Goal: Transaction & Acquisition: Purchase product/service

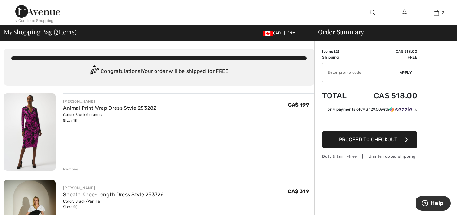
click at [28, 144] on img at bounding box center [30, 131] width 52 height 77
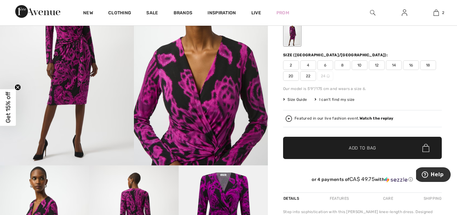
scroll to position [97, 0]
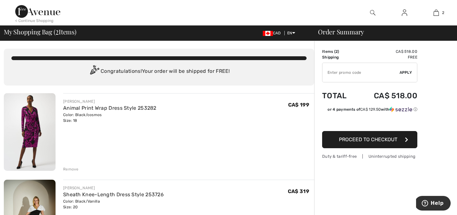
click at [72, 170] on div "Remove" at bounding box center [71, 169] width 16 height 6
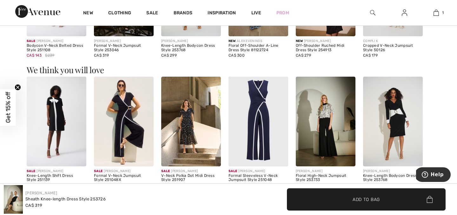
scroll to position [609, 0]
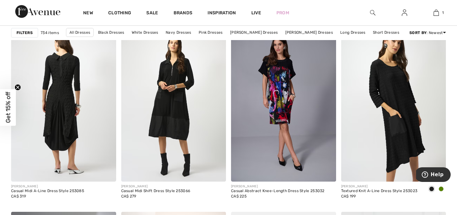
scroll to position [2394, 0]
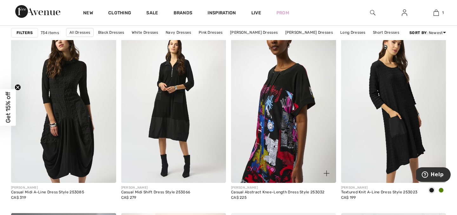
click at [267, 154] on img at bounding box center [283, 103] width 105 height 157
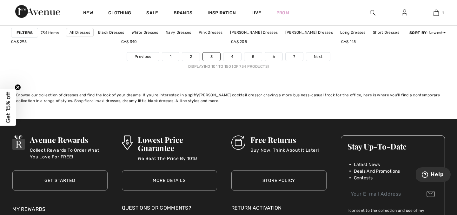
scroll to position [2922, 0]
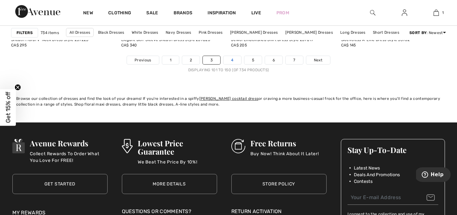
click at [232, 59] on link "4" at bounding box center [232, 60] width 17 height 8
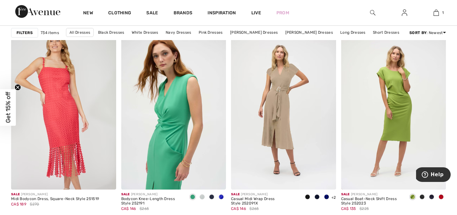
scroll to position [655, 0]
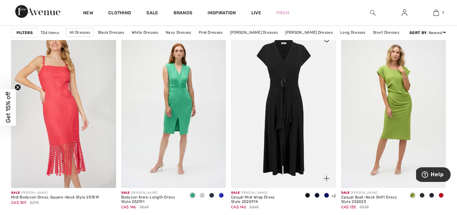
click at [279, 121] on img at bounding box center [283, 108] width 105 height 157
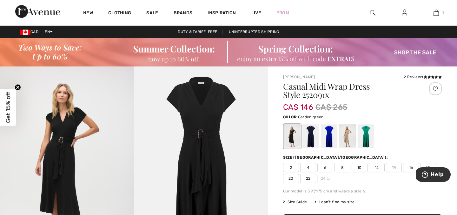
click at [366, 134] on div at bounding box center [366, 136] width 17 height 24
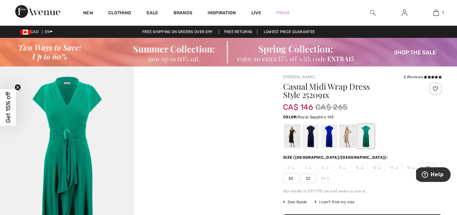
click at [329, 137] on div at bounding box center [329, 136] width 17 height 24
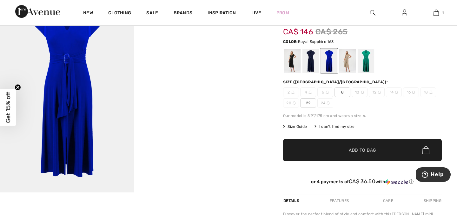
scroll to position [77, 0]
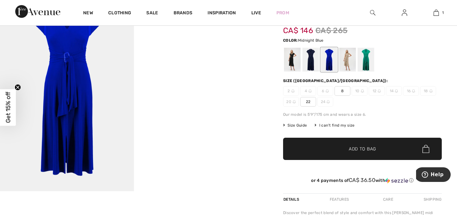
click at [311, 59] on div at bounding box center [311, 60] width 17 height 24
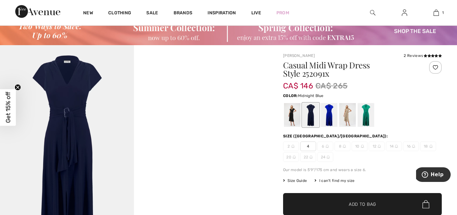
scroll to position [20, 0]
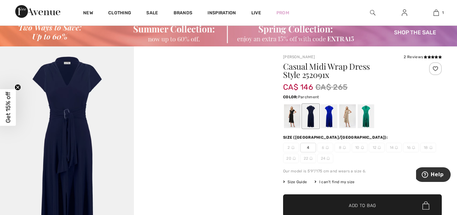
click at [346, 120] on div at bounding box center [347, 116] width 17 height 24
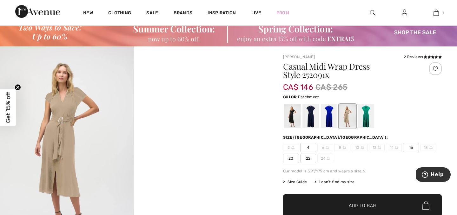
click at [67, 150] on img at bounding box center [67, 147] width 134 height 202
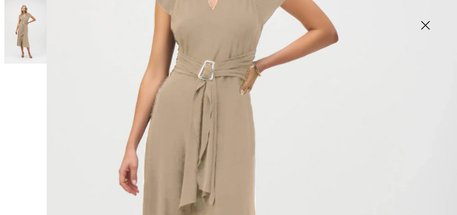
scroll to position [197, 0]
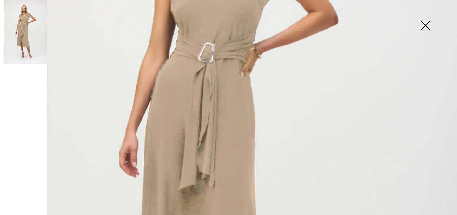
click at [428, 25] on img at bounding box center [426, 26] width 32 height 33
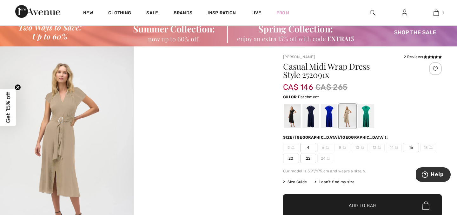
click at [290, 158] on span "20" at bounding box center [291, 158] width 16 height 10
click at [357, 201] on span "✔ Added to Bag Add to Bag" at bounding box center [362, 205] width 159 height 22
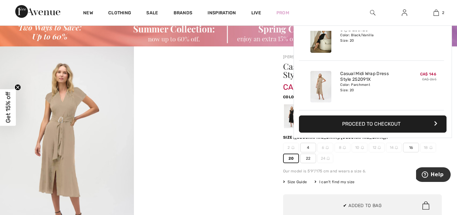
scroll to position [0, 0]
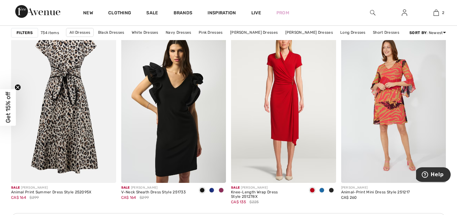
scroll to position [2138, 0]
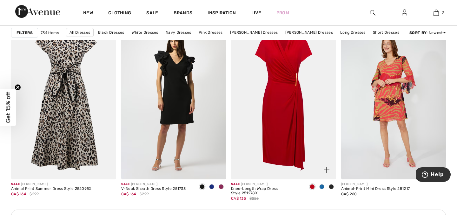
click at [288, 107] on img at bounding box center [283, 100] width 105 height 157
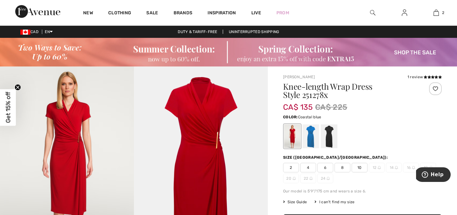
click at [312, 143] on div at bounding box center [311, 136] width 17 height 24
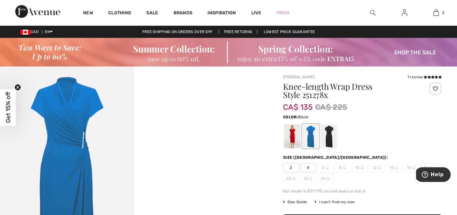
click at [331, 140] on div at bounding box center [329, 136] width 17 height 24
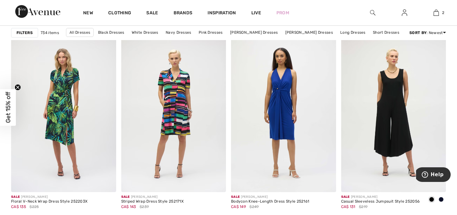
scroll to position [2773, 0]
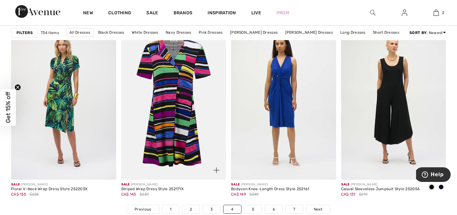
click at [177, 126] on img at bounding box center [173, 100] width 105 height 157
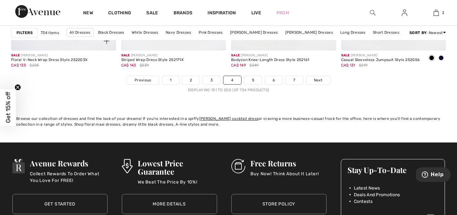
scroll to position [2889, 0]
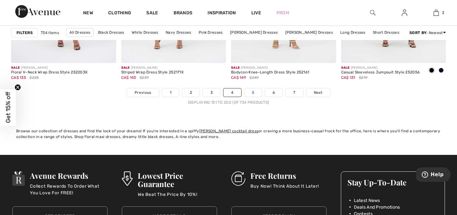
click at [255, 92] on link "5" at bounding box center [252, 92] width 17 height 8
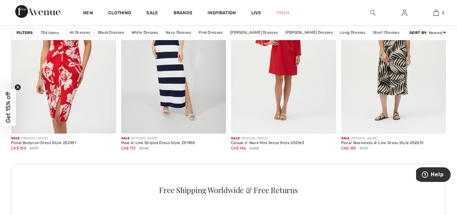
scroll to position [707, 0]
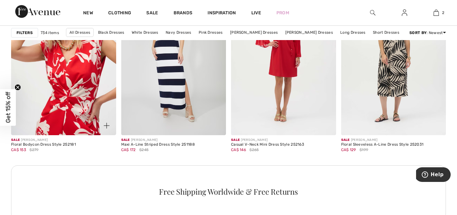
click at [77, 101] on img at bounding box center [63, 55] width 105 height 157
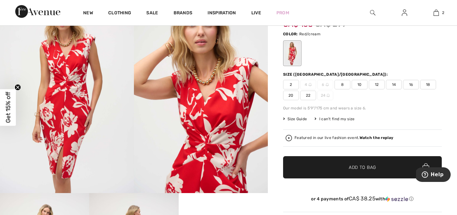
scroll to position [76, 0]
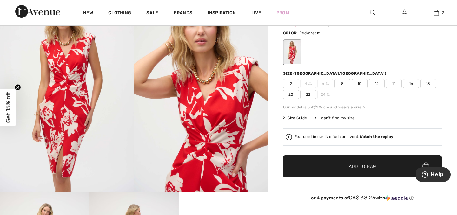
click at [291, 96] on span "20" at bounding box center [291, 95] width 16 height 10
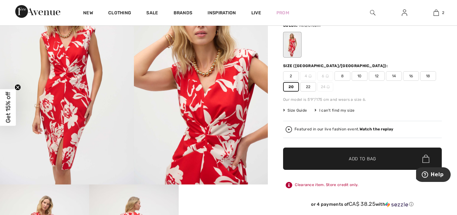
scroll to position [77, 0]
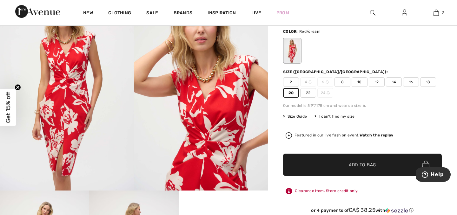
click at [364, 164] on span "Add to Bag" at bounding box center [362, 164] width 27 height 7
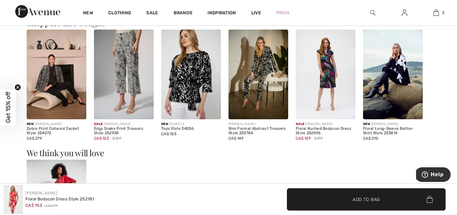
scroll to position [419, 0]
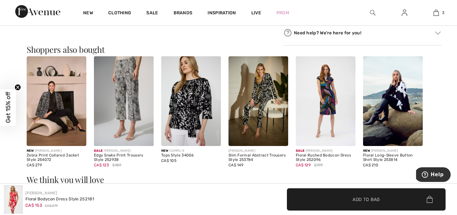
click at [324, 110] on img at bounding box center [326, 101] width 60 height 90
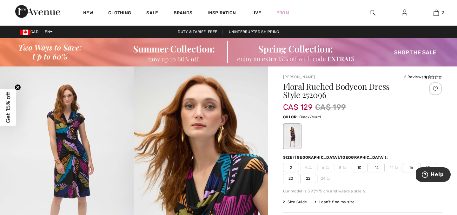
click at [292, 176] on span "20" at bounding box center [291, 178] width 16 height 10
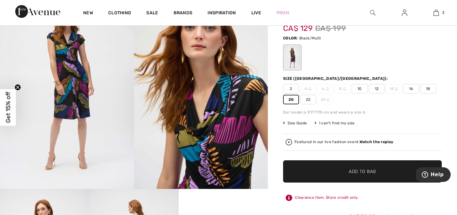
scroll to position [85, 0]
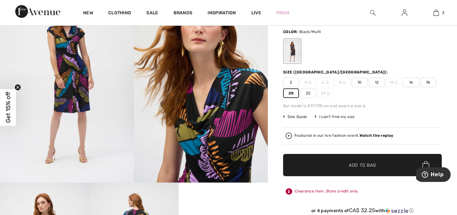
click at [363, 163] on span "Add to Bag" at bounding box center [362, 165] width 27 height 7
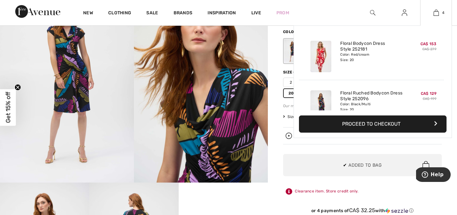
scroll to position [119, 0]
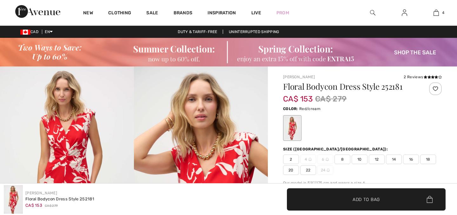
checkbox input "true"
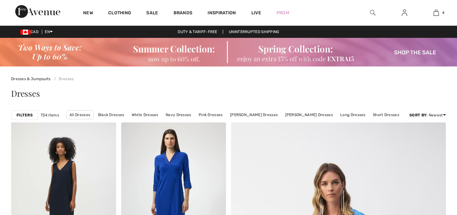
checkbox input "true"
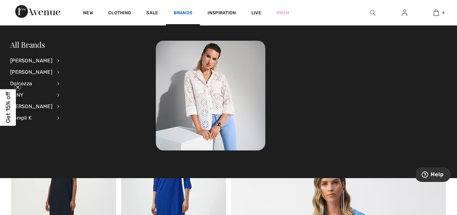
click at [183, 11] on link "Brands" at bounding box center [183, 13] width 19 height 7
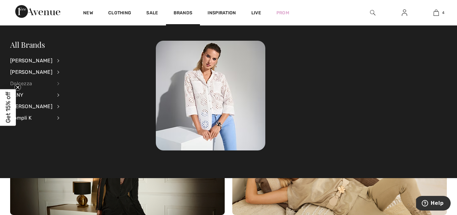
click at [29, 85] on div "Dolcezza" at bounding box center [31, 83] width 42 height 11
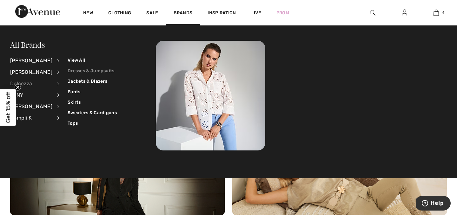
click at [88, 70] on link "Dresses & Jumpsuits" at bounding box center [92, 70] width 49 height 10
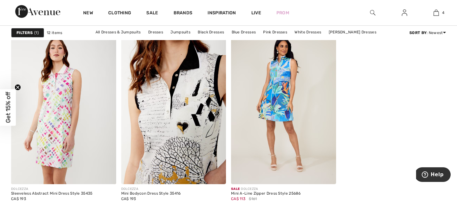
scroll to position [656, 0]
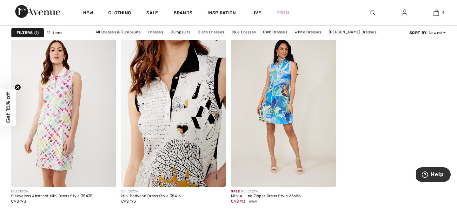
click at [192, 133] on img at bounding box center [173, 107] width 105 height 157
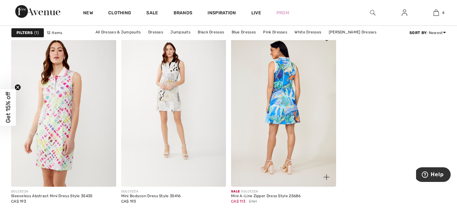
click at [290, 114] on img at bounding box center [283, 107] width 105 height 157
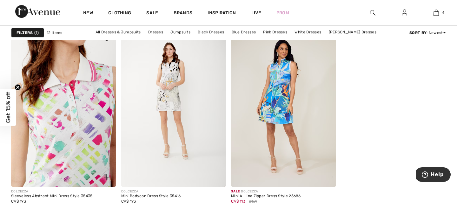
click at [68, 121] on img at bounding box center [63, 107] width 105 height 157
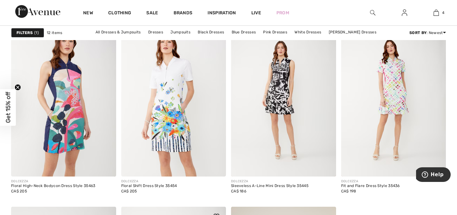
scroll to position [477, 0]
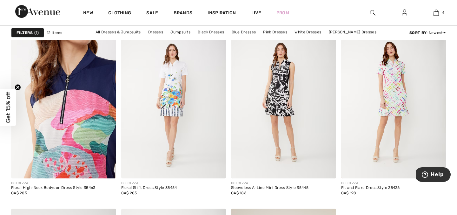
click at [64, 124] on img at bounding box center [63, 99] width 105 height 157
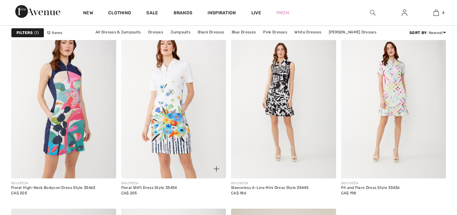
scroll to position [477, 0]
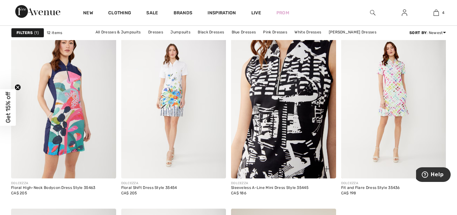
click at [277, 109] on img at bounding box center [283, 99] width 105 height 157
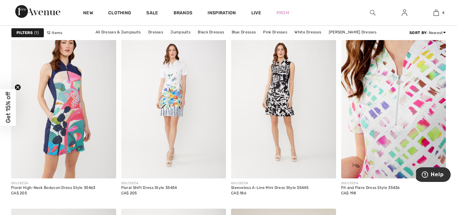
click at [408, 111] on img at bounding box center [393, 99] width 105 height 157
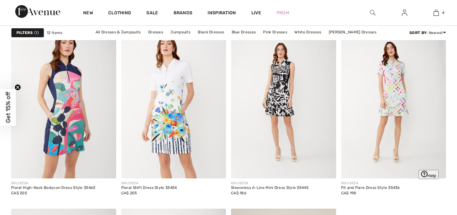
scroll to position [477, 0]
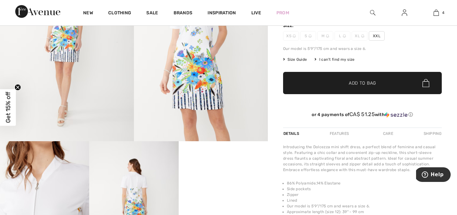
scroll to position [127, 0]
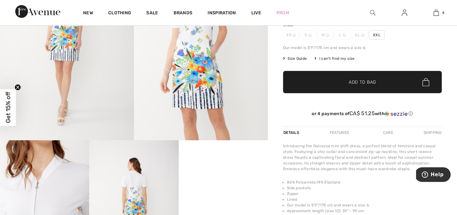
click at [377, 33] on span "XXL" at bounding box center [377, 35] width 16 height 10
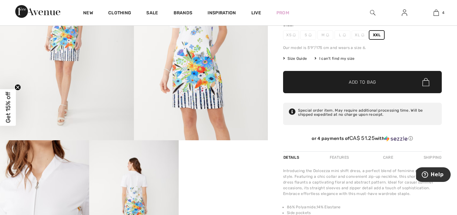
click at [369, 81] on span "Add to Bag" at bounding box center [362, 82] width 27 height 7
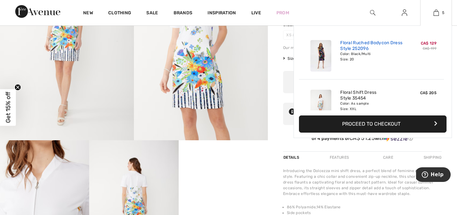
scroll to position [168, 0]
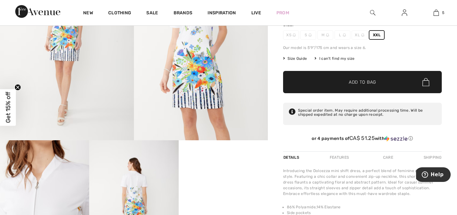
click at [298, 57] on span "Size Guide" at bounding box center [295, 59] width 24 height 6
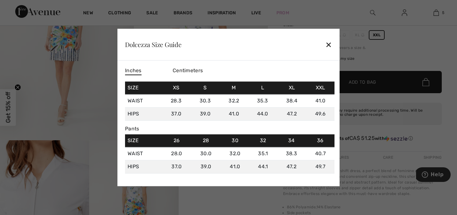
click at [328, 44] on div "✕" at bounding box center [328, 44] width 7 height 13
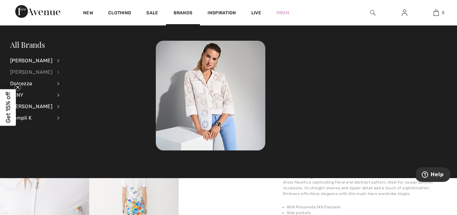
click at [35, 73] on div "[PERSON_NAME]" at bounding box center [31, 71] width 42 height 11
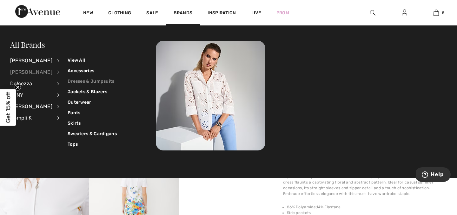
click at [84, 82] on link "Dresses & Jumpsuits" at bounding box center [92, 81] width 49 height 10
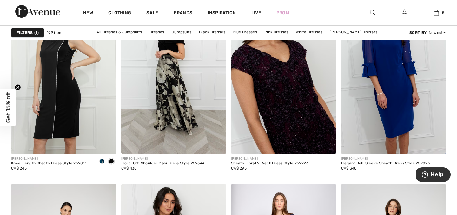
scroll to position [1975, 0]
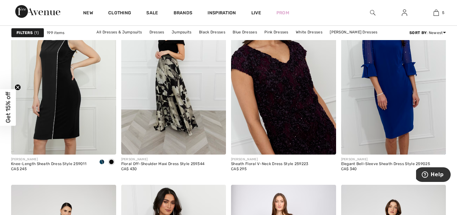
click at [290, 103] on img at bounding box center [283, 75] width 105 height 157
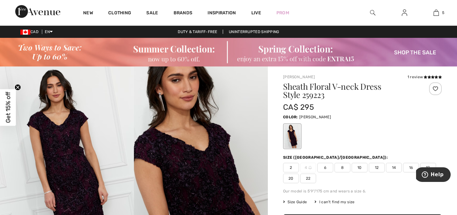
click at [67, 173] on img at bounding box center [67, 166] width 134 height 201
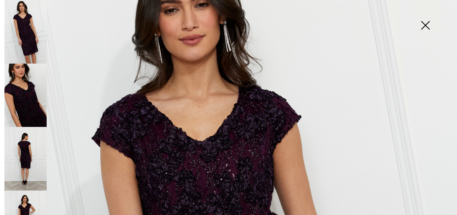
scroll to position [56, 0]
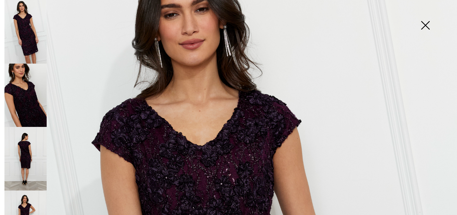
click at [425, 26] on img at bounding box center [426, 26] width 32 height 33
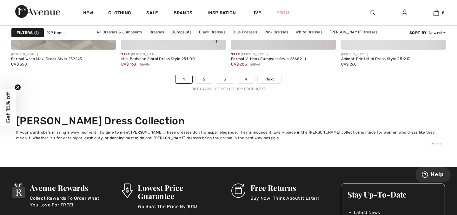
scroll to position [2899, 0]
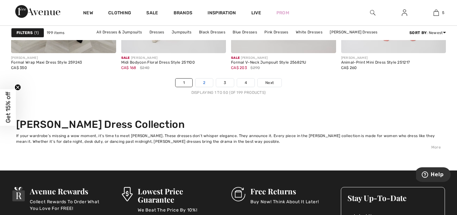
click at [206, 82] on link "2" at bounding box center [204, 82] width 17 height 8
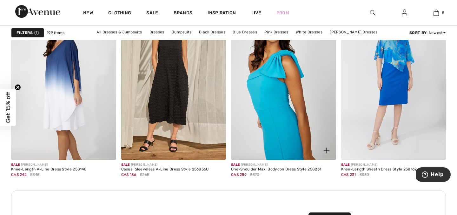
scroll to position [1328, 0]
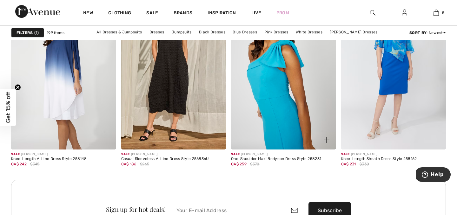
click at [290, 107] on img at bounding box center [283, 70] width 105 height 157
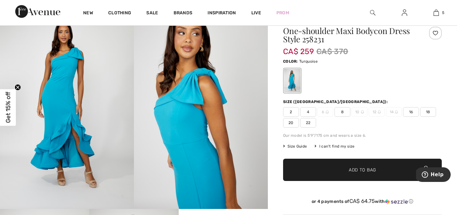
scroll to position [52, 0]
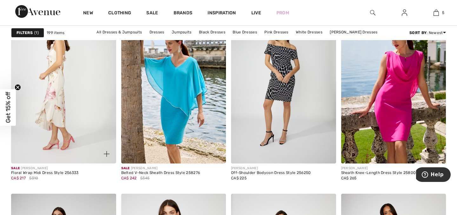
scroll to position [2424, 0]
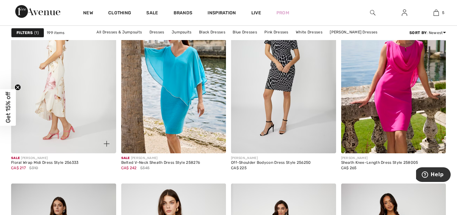
click at [63, 110] on img at bounding box center [63, 74] width 105 height 157
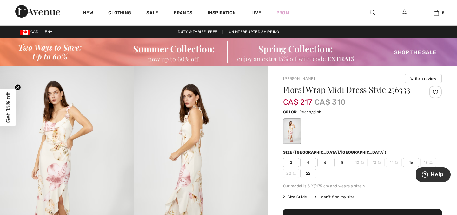
click at [61, 153] on img at bounding box center [67, 166] width 134 height 201
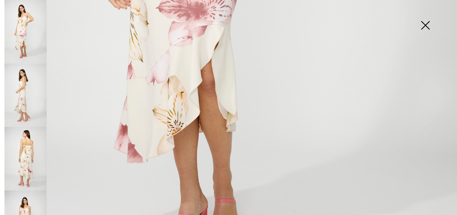
scroll to position [377, 0]
click at [425, 26] on img at bounding box center [426, 26] width 32 height 33
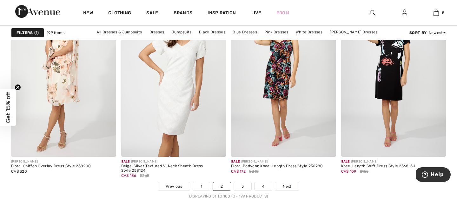
scroll to position [2795, 0]
click at [244, 188] on link "3" at bounding box center [242, 187] width 17 height 8
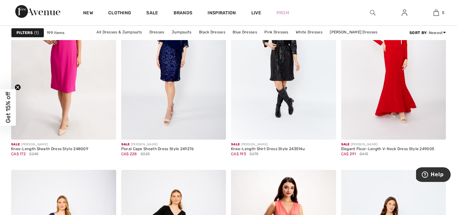
scroll to position [1152, 0]
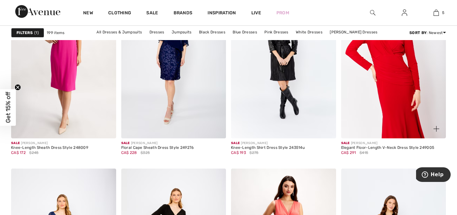
click at [398, 95] on img at bounding box center [393, 59] width 105 height 157
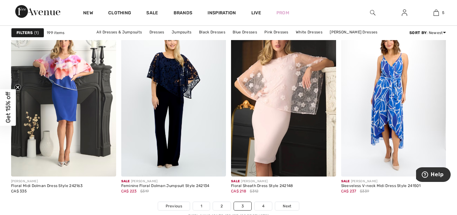
scroll to position [2776, 0]
